Goal: Task Accomplishment & Management: Manage account settings

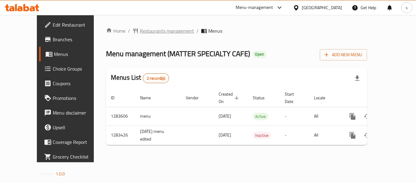
click at [140, 30] on span "Restaurants management" at bounding box center [167, 30] width 54 height 7
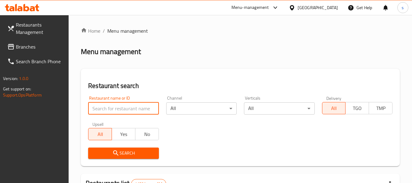
click at [112, 113] on input "search" at bounding box center [123, 108] width 70 height 12
paste input "694990"
type input "694990"
click button "Search" at bounding box center [123, 152] width 70 height 11
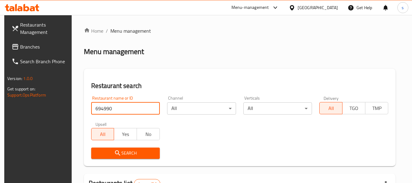
click at [302, 8] on div "[GEOGRAPHIC_DATA]" at bounding box center [318, 7] width 40 height 7
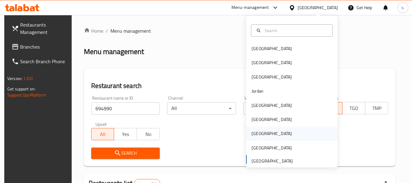
click at [256, 131] on div "Qatar" at bounding box center [272, 133] width 40 height 7
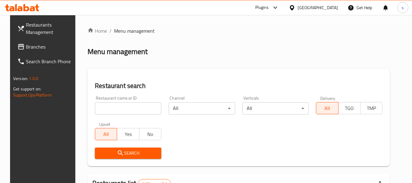
click at [26, 46] on span "Branches" at bounding box center [50, 46] width 48 height 7
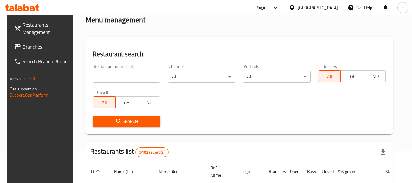
scroll to position [61, 0]
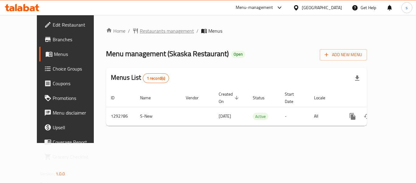
click at [143, 31] on span "Restaurants management" at bounding box center [167, 30] width 54 height 7
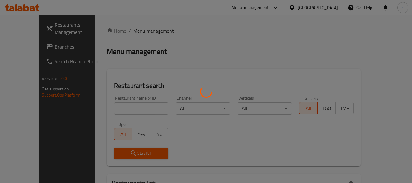
click at [107, 109] on div at bounding box center [206, 91] width 412 height 183
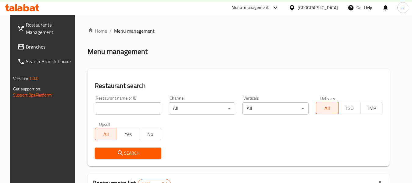
click at [107, 109] on input "search" at bounding box center [128, 108] width 66 height 12
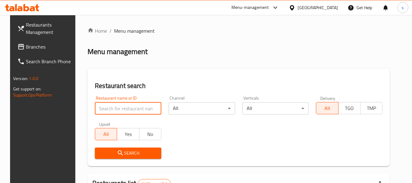
paste input "699235"
type input "699235"
click button "Search" at bounding box center [128, 152] width 66 height 11
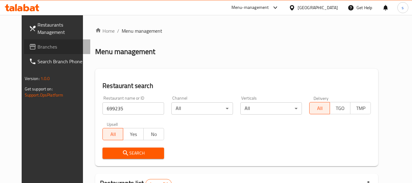
click at [37, 43] on span "Branches" at bounding box center [61, 46] width 48 height 7
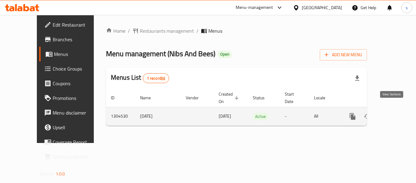
click at [394, 113] on icon "enhanced table" at bounding box center [396, 115] width 5 height 5
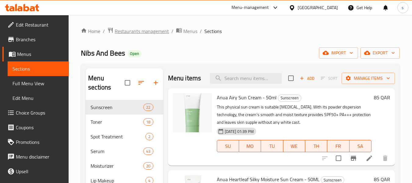
click at [131, 32] on span "Restaurants management" at bounding box center [142, 30] width 54 height 7
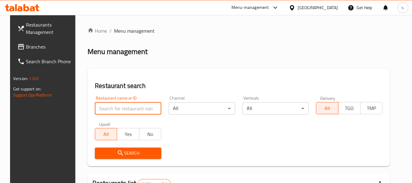
click at [112, 111] on input "search" at bounding box center [128, 108] width 66 height 12
paste input "703225"
type input "703225"
click button "Search" at bounding box center [128, 152] width 66 height 11
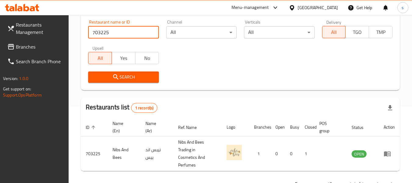
scroll to position [91, 0]
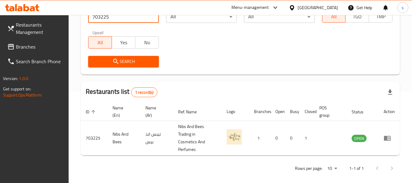
drag, startPoint x: 324, startPoint y: 6, endPoint x: 317, endPoint y: 10, distance: 8.1
click at [295, 6] on icon at bounding box center [292, 8] width 6 height 6
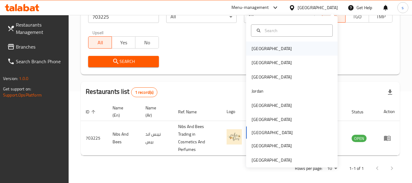
click at [256, 51] on div "Bahrain" at bounding box center [272, 48] width 40 height 7
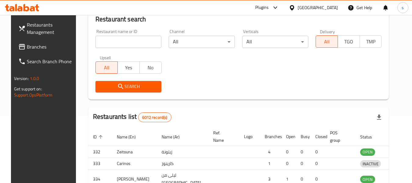
scroll to position [91, 0]
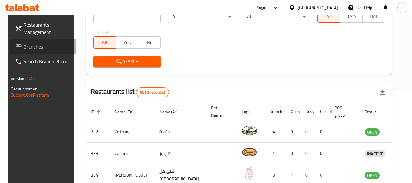
click at [23, 47] on span "Branches" at bounding box center [47, 46] width 48 height 7
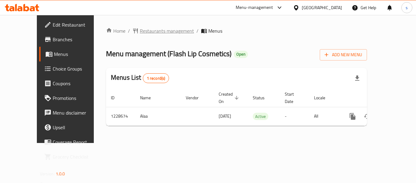
click at [141, 30] on span "Restaurants management" at bounding box center [167, 30] width 54 height 7
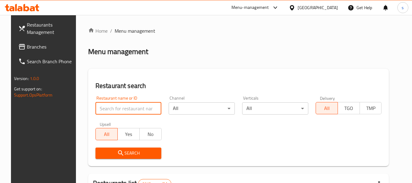
click at [120, 104] on input "search" at bounding box center [128, 108] width 66 height 12
paste input "676468"
type input "676468"
click button "Search" at bounding box center [128, 152] width 66 height 11
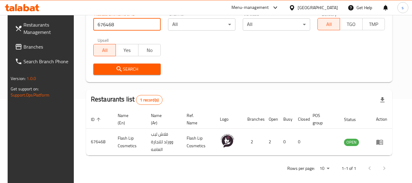
scroll to position [84, 0]
click at [331, 7] on div "[GEOGRAPHIC_DATA]" at bounding box center [318, 7] width 40 height 7
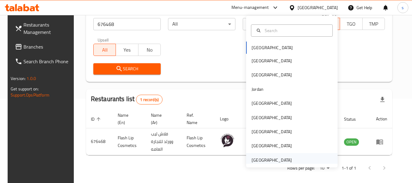
click at [277, 157] on div "[GEOGRAPHIC_DATA]" at bounding box center [272, 159] width 40 height 7
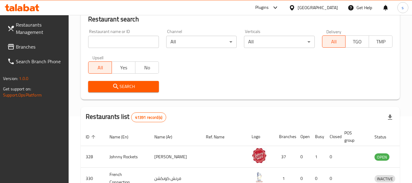
scroll to position [84, 0]
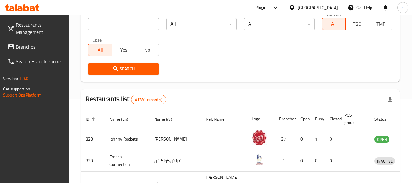
click at [34, 47] on span "Branches" at bounding box center [40, 46] width 48 height 7
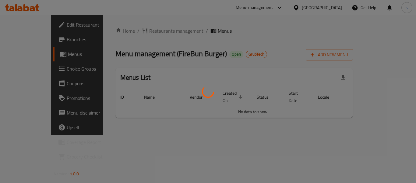
click at [134, 29] on div at bounding box center [208, 91] width 416 height 183
click at [133, 31] on div at bounding box center [208, 91] width 416 height 183
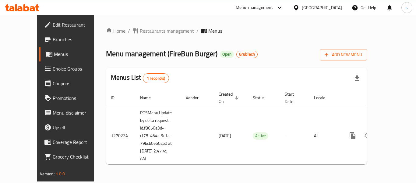
click at [140, 31] on span "Restaurants management" at bounding box center [167, 30] width 54 height 7
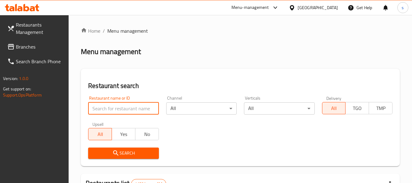
click at [112, 109] on input "search" at bounding box center [123, 108] width 70 height 12
paste input "689077"
type input "689077"
click button "Search" at bounding box center [123, 152] width 70 height 11
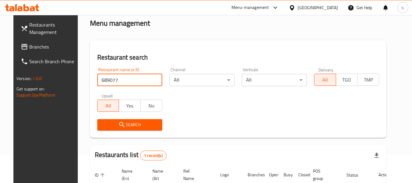
scroll to position [89, 0]
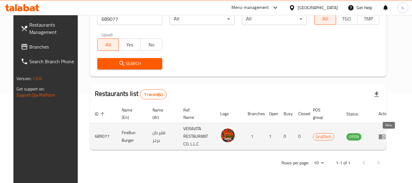
click at [385, 138] on icon "enhanced table" at bounding box center [382, 136] width 7 height 5
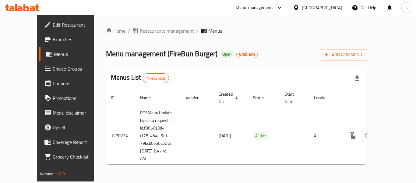
click at [263, 40] on div "Home / Restaurants management / Menus Menu management ( FireBun Burger ) Open G…" at bounding box center [236, 98] width 261 height 142
click at [140, 32] on span "Restaurants management" at bounding box center [167, 30] width 54 height 7
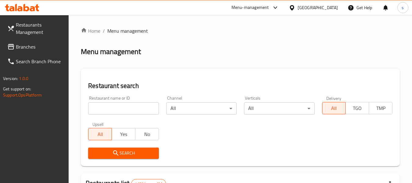
click at [116, 111] on input "search" at bounding box center [123, 108] width 70 height 12
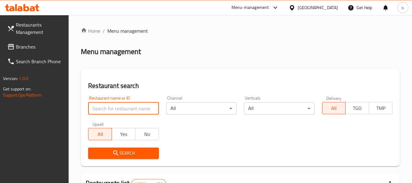
paste input "689077"
type input "689077"
click button "Search" at bounding box center [123, 152] width 70 height 11
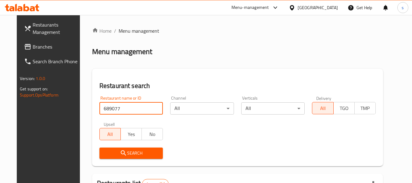
click button "Search" at bounding box center [131, 152] width 64 height 11
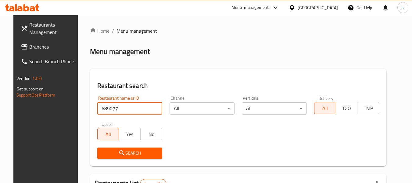
click at [196, 41] on div "Home / Menu management Menu management Restaurant search Restaurant name or ID …" at bounding box center [238, 143] width 296 height 233
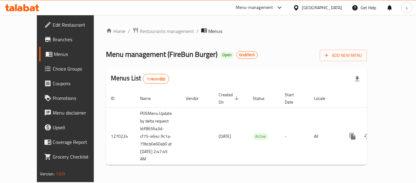
click at [326, 8] on div "[GEOGRAPHIC_DATA]" at bounding box center [322, 7] width 40 height 7
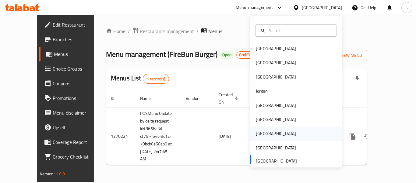
click at [259, 134] on div "[GEOGRAPHIC_DATA]" at bounding box center [276, 133] width 40 height 7
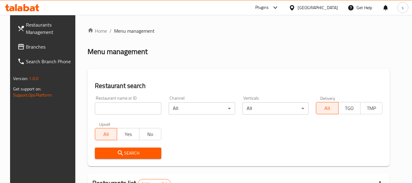
click at [29, 49] on span "Branches" at bounding box center [50, 46] width 48 height 7
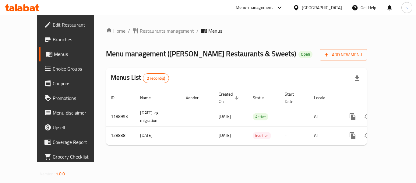
click at [145, 31] on span "Restaurants management" at bounding box center [167, 30] width 54 height 7
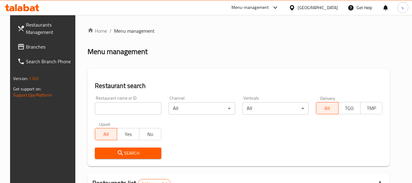
click at [113, 108] on input "search" at bounding box center [128, 108] width 66 height 12
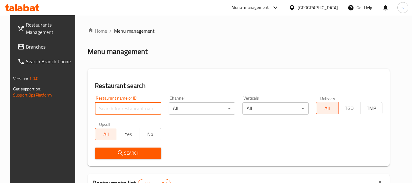
paste input "609715"
type input "609715"
click button "Search" at bounding box center [128, 152] width 66 height 11
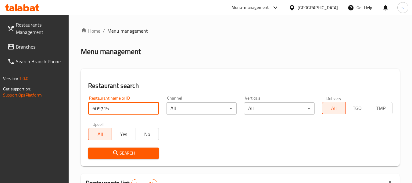
click at [329, 8] on div "[GEOGRAPHIC_DATA]" at bounding box center [318, 7] width 40 height 7
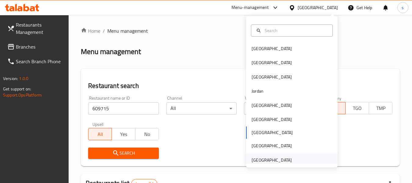
click at [266, 158] on div "[GEOGRAPHIC_DATA]" at bounding box center [272, 159] width 40 height 7
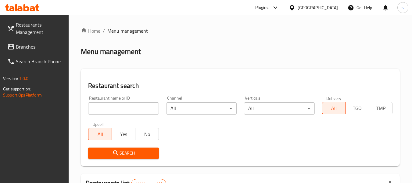
click at [20, 47] on span "Branches" at bounding box center [40, 46] width 48 height 7
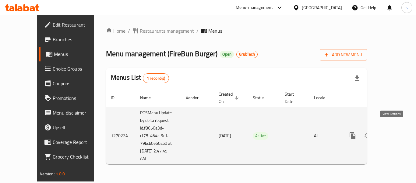
click at [393, 132] on icon "enhanced table" at bounding box center [396, 135] width 7 height 7
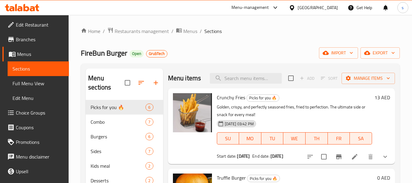
click at [22, 53] on span "Menus" at bounding box center [40, 53] width 47 height 7
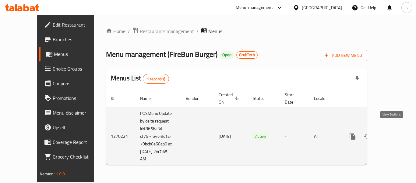
click at [394, 133] on icon "enhanced table" at bounding box center [396, 135] width 5 height 5
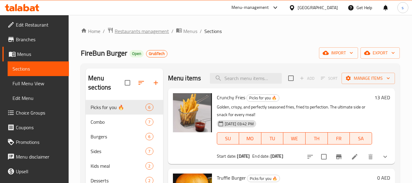
click at [145, 33] on span "Restaurants management" at bounding box center [142, 30] width 54 height 7
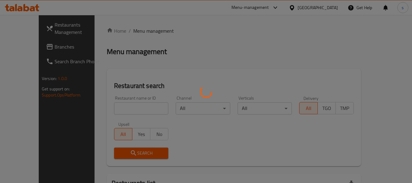
click at [228, 34] on div at bounding box center [206, 91] width 412 height 183
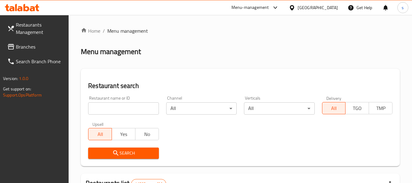
click at [117, 112] on input "search" at bounding box center [123, 108] width 70 height 12
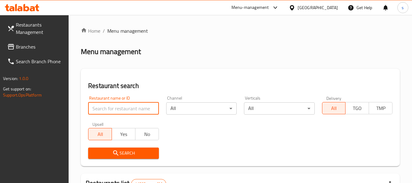
paste input "689077"
type input "689077"
click button "Search" at bounding box center [123, 152] width 70 height 11
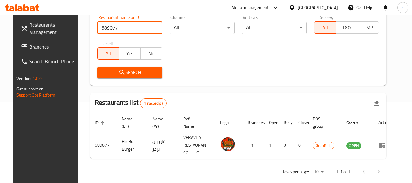
scroll to position [89, 0]
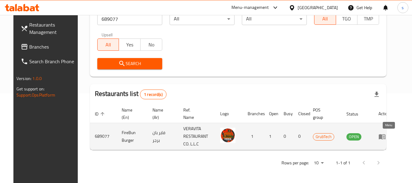
click at [386, 136] on icon "enhanced table" at bounding box center [381, 136] width 7 height 7
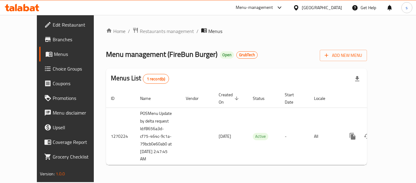
click at [149, 31] on span "Restaurants management" at bounding box center [167, 30] width 54 height 7
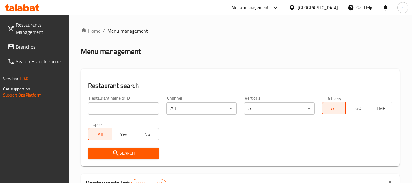
click at [127, 110] on input "search" at bounding box center [123, 108] width 70 height 12
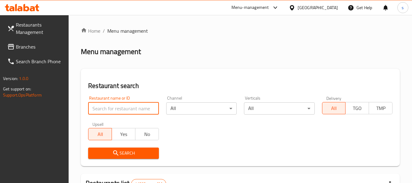
paste input "689077"
type input "689077"
click button "Search" at bounding box center [123, 152] width 70 height 11
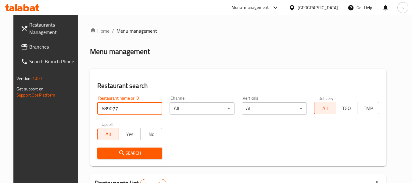
scroll to position [89, 0]
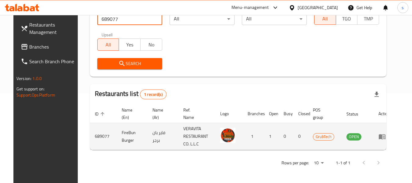
click button "Search" at bounding box center [129, 63] width 65 height 11
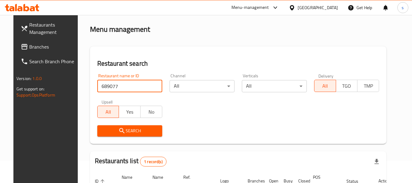
scroll to position [0, 0]
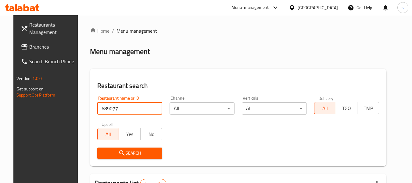
drag, startPoint x: 30, startPoint y: 28, endPoint x: 31, endPoint y: 33, distance: 4.7
click at [30, 28] on span "Restaurants Management" at bounding box center [53, 28] width 48 height 15
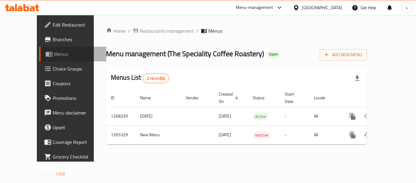
click at [54, 57] on span "Menus" at bounding box center [78, 53] width 48 height 7
click at [54, 54] on span "Menus" at bounding box center [78, 53] width 48 height 7
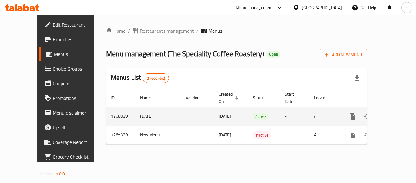
click at [393, 112] on icon "enhanced table" at bounding box center [396, 115] width 7 height 7
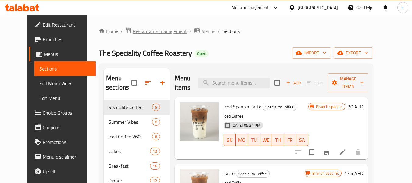
click at [141, 32] on span "Restaurants management" at bounding box center [160, 30] width 54 height 7
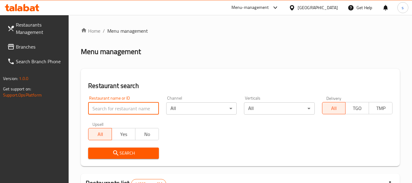
click at [110, 113] on input "search" at bounding box center [123, 108] width 70 height 12
paste input "686742"
type input "686742"
click button "Search" at bounding box center [123, 152] width 70 height 11
click at [189, 49] on div "Menu management" at bounding box center [240, 52] width 319 height 10
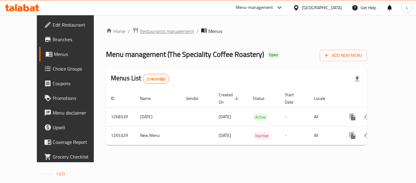
click at [140, 34] on span "Restaurants management" at bounding box center [167, 30] width 54 height 7
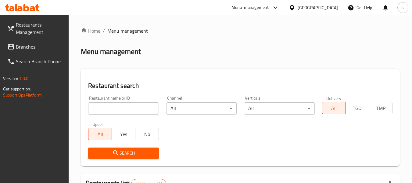
click at [257, 9] on div "Menu-management" at bounding box center [249, 7] width 37 height 7
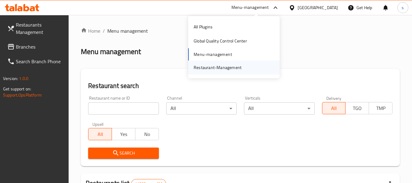
click at [212, 67] on div "Restaurant-Management" at bounding box center [218, 67] width 48 height 7
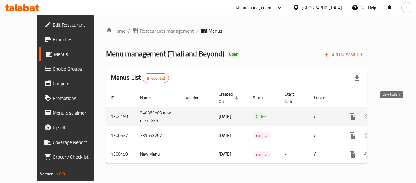
click at [393, 113] on icon "enhanced table" at bounding box center [396, 116] width 7 height 7
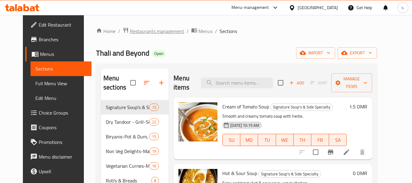
click at [137, 32] on span "Restaurants management" at bounding box center [157, 30] width 54 height 7
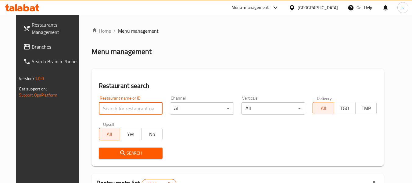
click at [119, 111] on input "search" at bounding box center [131, 108] width 64 height 12
paste input "701758"
type input "701758"
click button "Search" at bounding box center [131, 152] width 64 height 11
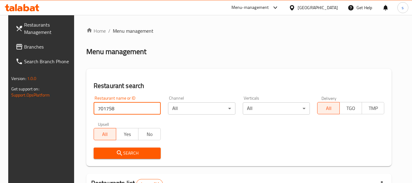
click at [29, 31] on span "Restaurants Management" at bounding box center [48, 28] width 48 height 15
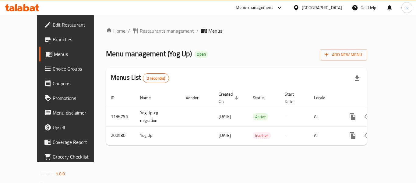
click at [53, 70] on span "Choice Groups" at bounding box center [77, 68] width 49 height 7
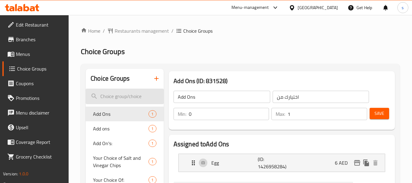
click at [121, 97] on input "search" at bounding box center [125, 96] width 78 height 16
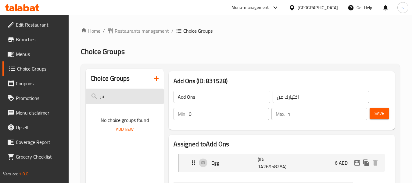
type input "j"
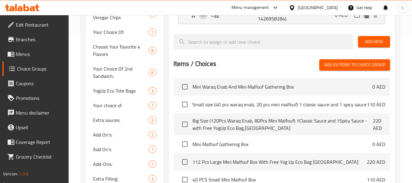
scroll to position [91, 0]
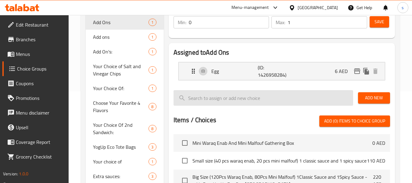
click at [212, 97] on input "search" at bounding box center [263, 98] width 180 height 16
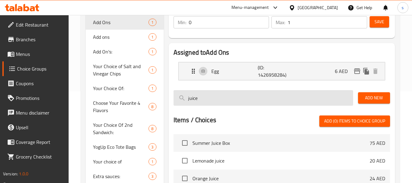
click at [206, 98] on input "juice" at bounding box center [263, 98] width 180 height 16
type input "j"
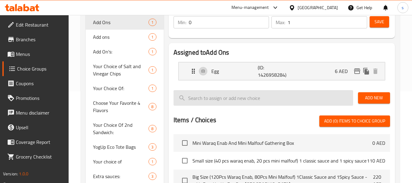
type input "J"
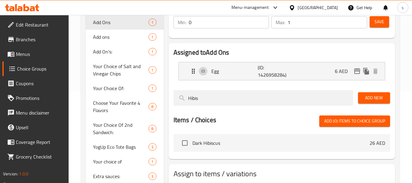
type input "Hibis"
click at [227, 145] on span "Dark Hibiscus" at bounding box center [280, 142] width 177 height 7
click at [196, 143] on span "Dark Hibiscus" at bounding box center [280, 142] width 177 height 7
click at [185, 143] on input "checkbox" at bounding box center [184, 142] width 13 height 13
click at [185, 142] on input "checkbox" at bounding box center [184, 142] width 13 height 13
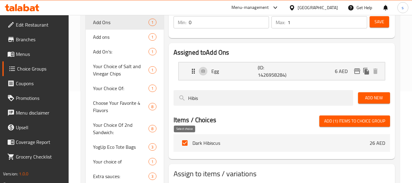
checkbox input "false"
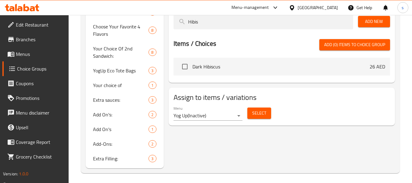
scroll to position [0, 0]
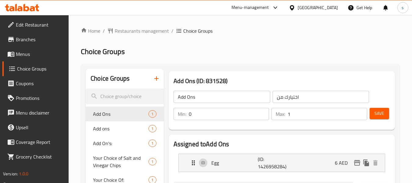
click at [26, 52] on span "Menus" at bounding box center [40, 53] width 48 height 7
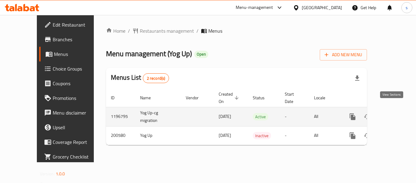
click at [393, 113] on icon "enhanced table" at bounding box center [396, 116] width 7 height 7
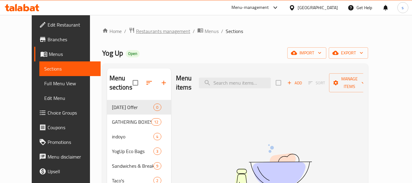
click at [141, 32] on span "Restaurants management" at bounding box center [163, 30] width 54 height 7
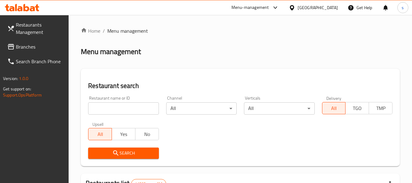
click at [112, 110] on input "search" at bounding box center [123, 108] width 70 height 12
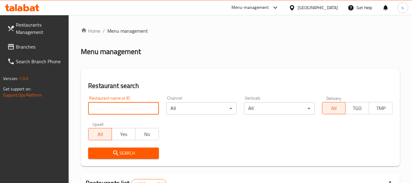
paste input "622102"
type input "622102"
click button "Search" at bounding box center [123, 152] width 70 height 11
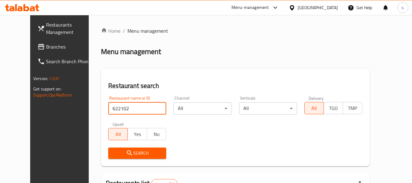
click at [46, 46] on span "Branches" at bounding box center [70, 46] width 48 height 7
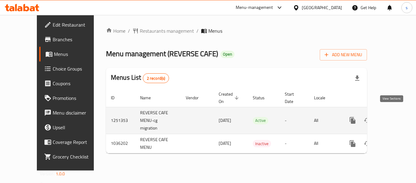
click at [394, 117] on icon "enhanced table" at bounding box center [396, 119] width 5 height 5
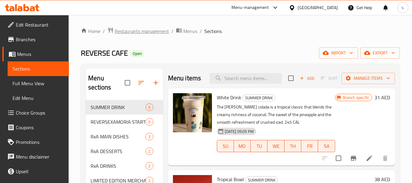
click at [134, 34] on span "Restaurants management" at bounding box center [142, 30] width 54 height 7
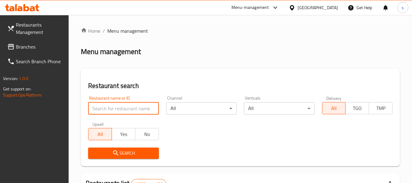
click at [106, 114] on input "search" at bounding box center [123, 108] width 70 height 12
paste input "661745"
type input "661745"
click button "Search" at bounding box center [123, 152] width 70 height 11
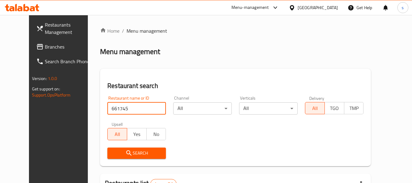
click at [319, 6] on div "United Arab Emirates" at bounding box center [318, 7] width 40 height 7
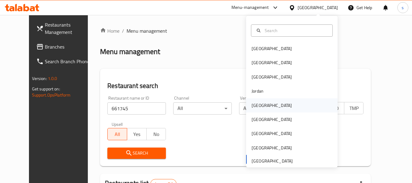
click at [258, 106] on div "[GEOGRAPHIC_DATA]" at bounding box center [272, 105] width 40 height 7
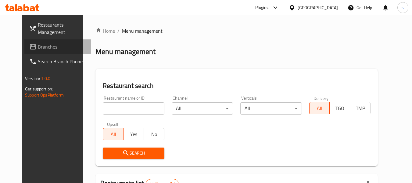
click at [38, 48] on span "Branches" at bounding box center [62, 46] width 48 height 7
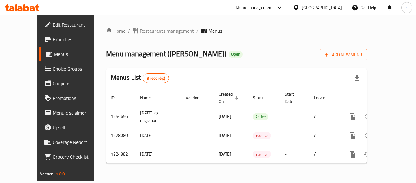
click at [151, 30] on span "Restaurants management" at bounding box center [167, 30] width 54 height 7
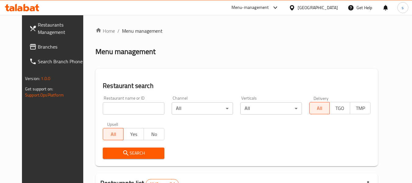
click at [117, 110] on input "search" at bounding box center [133, 108] width 61 height 12
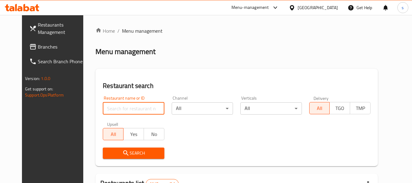
paste input "22652"
type input "22652"
click button "Search" at bounding box center [133, 152] width 61 height 11
